Goal: Task Accomplishment & Management: Use online tool/utility

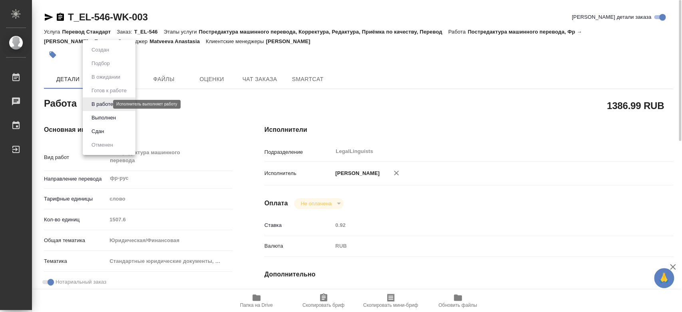
click at [96, 105] on body "🙏 .cls-1 fill:#fff; AWATERA Kononova Yuliya Работы 0 Чаты График Выйти T_EL-546…" at bounding box center [341, 156] width 682 height 312
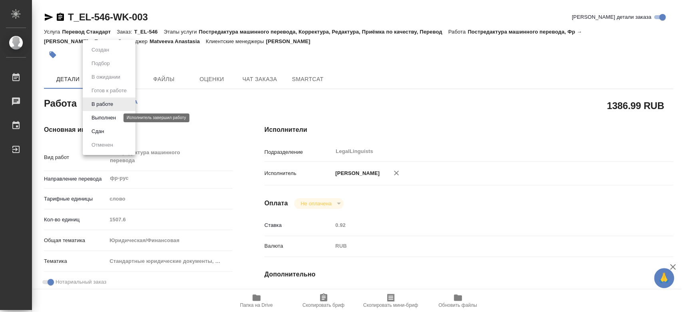
click at [106, 121] on button "Выполнен" at bounding box center [103, 117] width 29 height 9
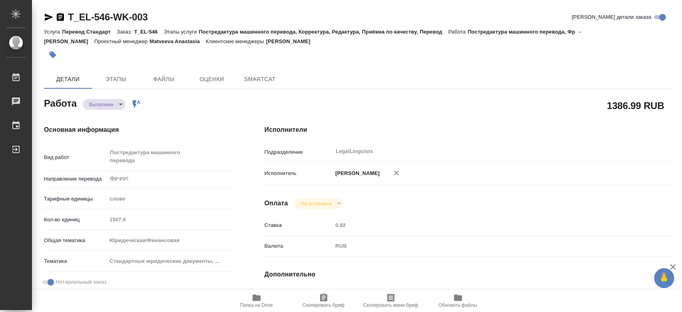
type textarea "x"
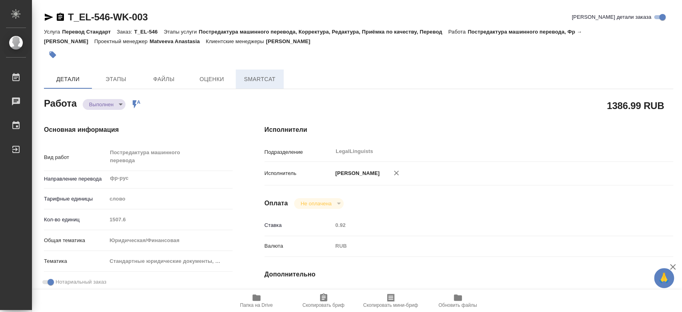
type textarea "x"
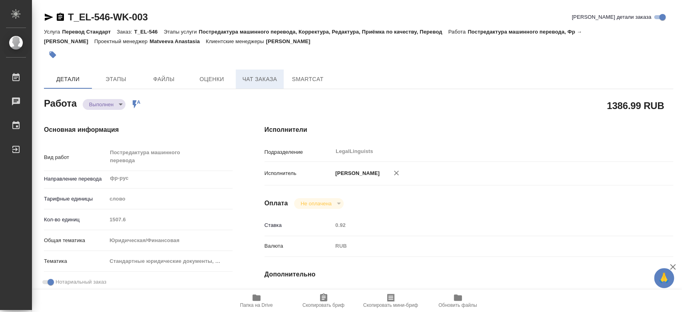
click at [265, 83] on span "Чат заказа" at bounding box center [259, 79] width 38 height 10
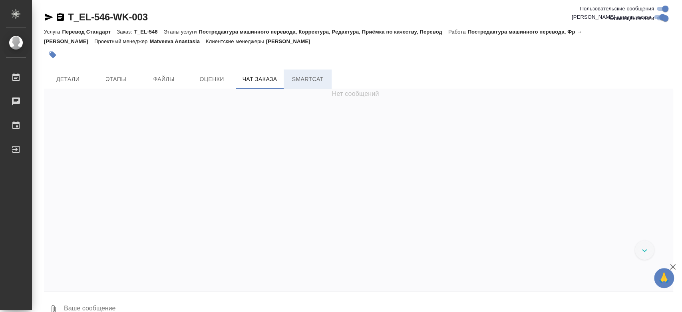
click at [295, 79] on span "SmartCat" at bounding box center [307, 79] width 38 height 10
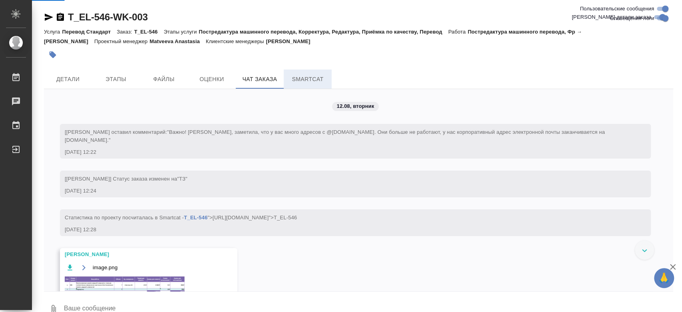
scroll to position [116, 0]
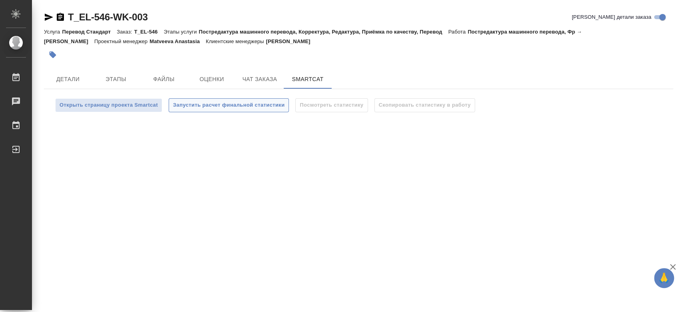
click at [218, 103] on span "Запустить расчет финальной статистики" at bounding box center [228, 105] width 111 height 9
click at [64, 84] on button "Детали" at bounding box center [68, 78] width 48 height 19
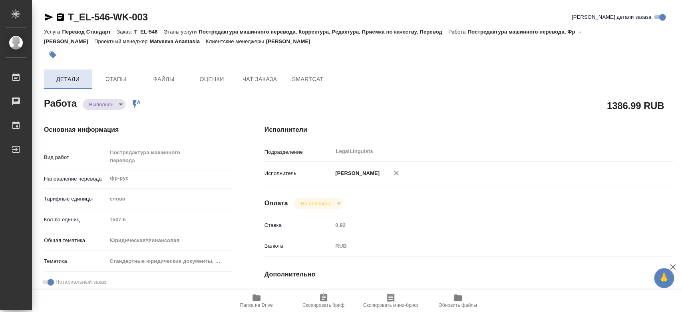
type textarea "x"
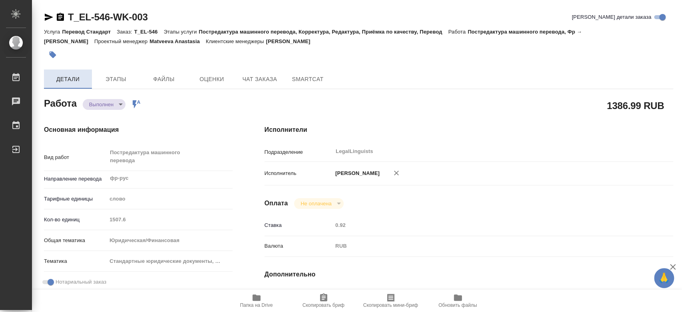
type textarea "x"
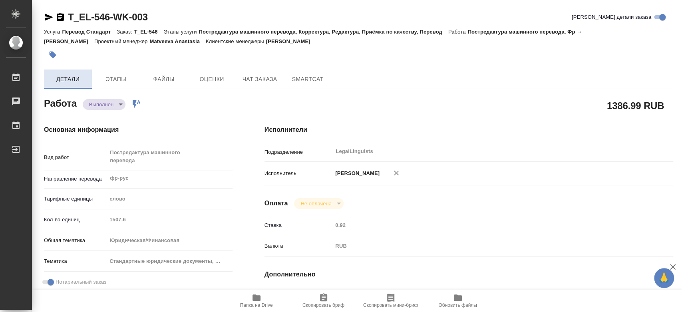
type textarea "x"
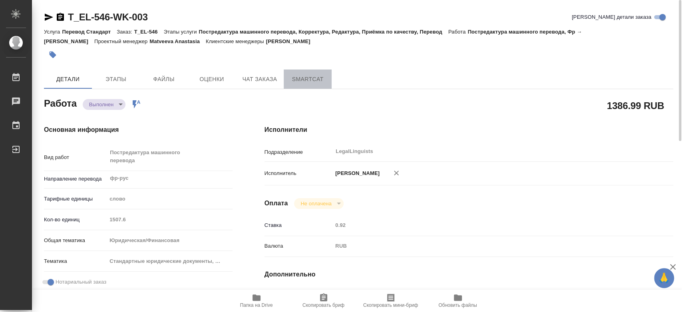
click at [307, 75] on span "SmartCat" at bounding box center [307, 79] width 38 height 10
